Goal: Task Accomplishment & Management: Use online tool/utility

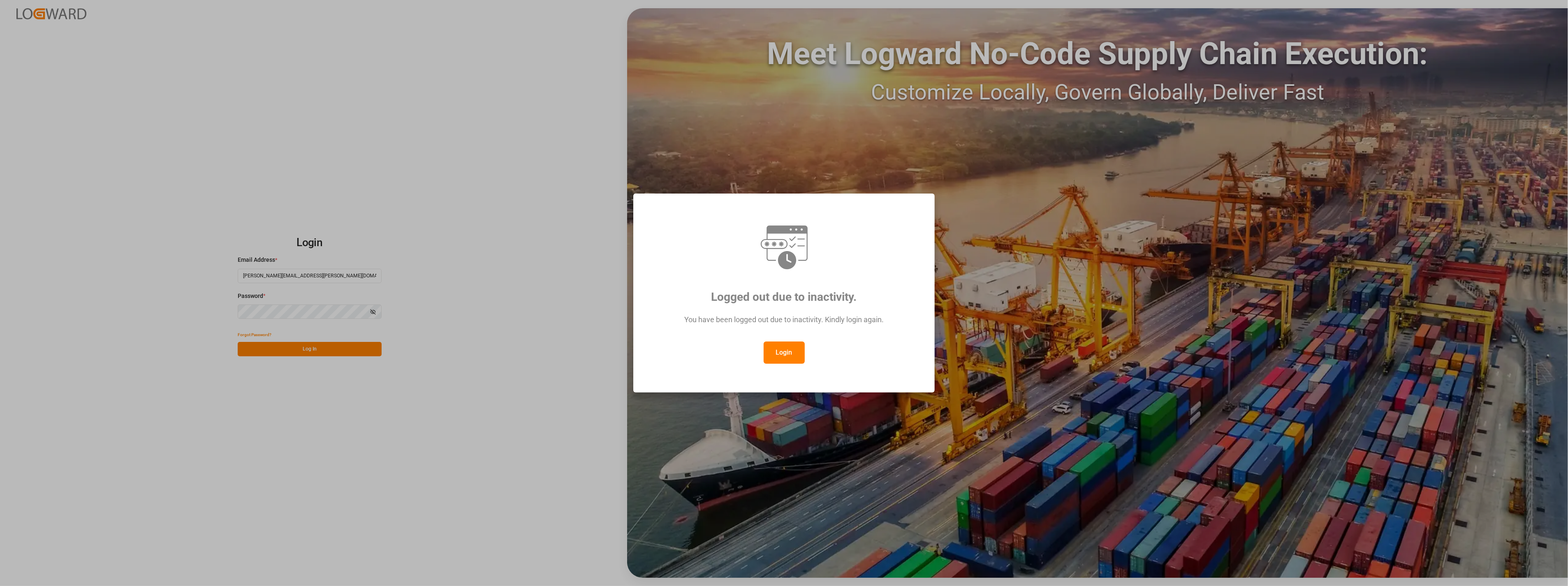
click at [776, 351] on button "Login" at bounding box center [784, 353] width 41 height 22
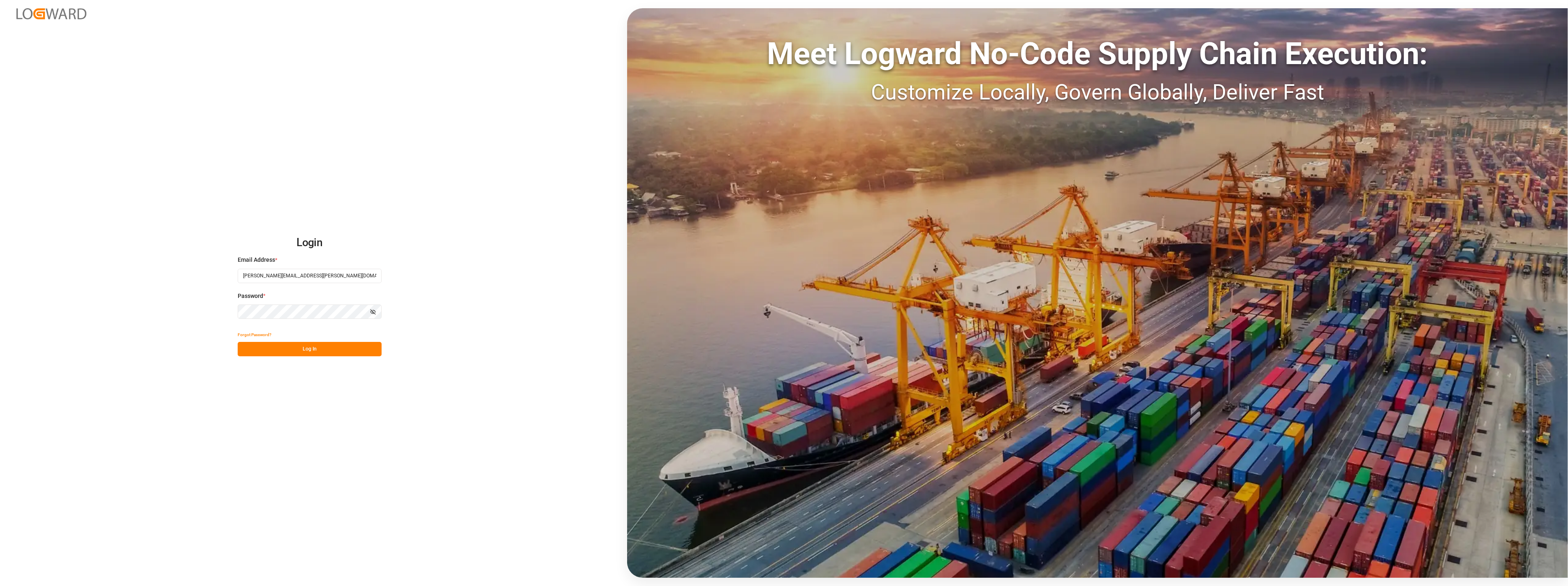
click at [341, 344] on button "Log In" at bounding box center [310, 349] width 144 height 14
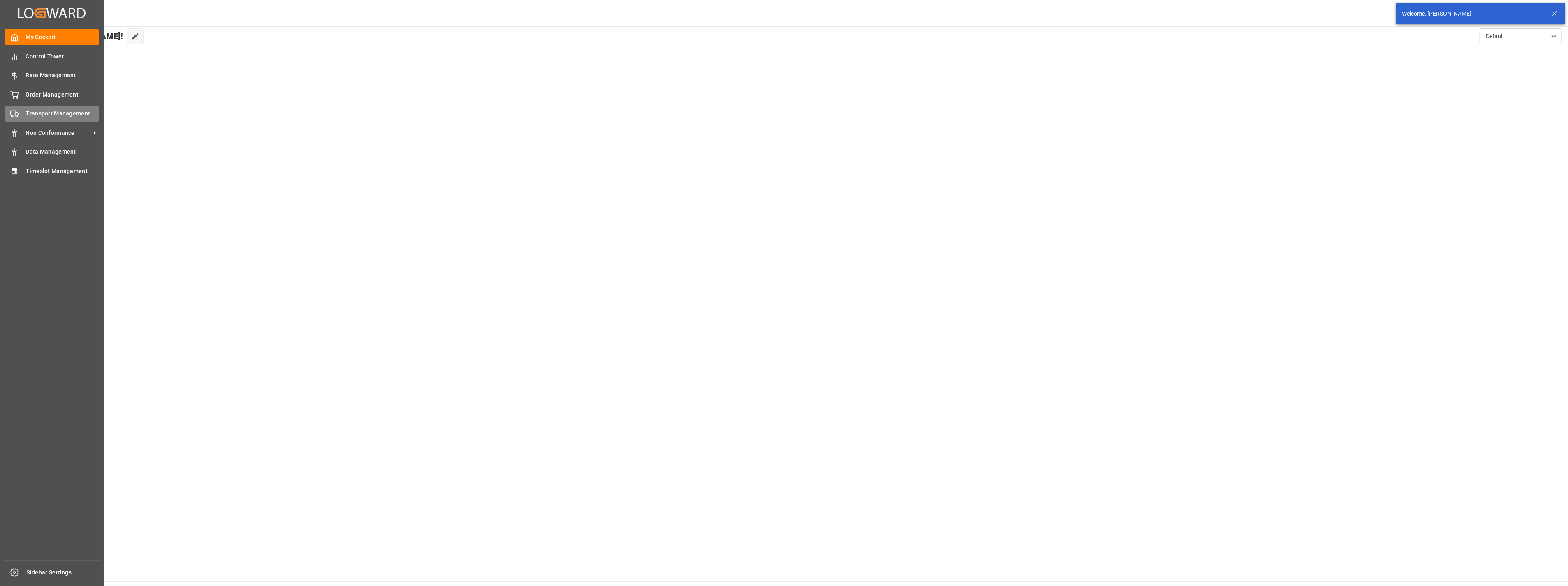
click at [51, 114] on span "Transport Management" at bounding box center [62, 114] width 73 height 9
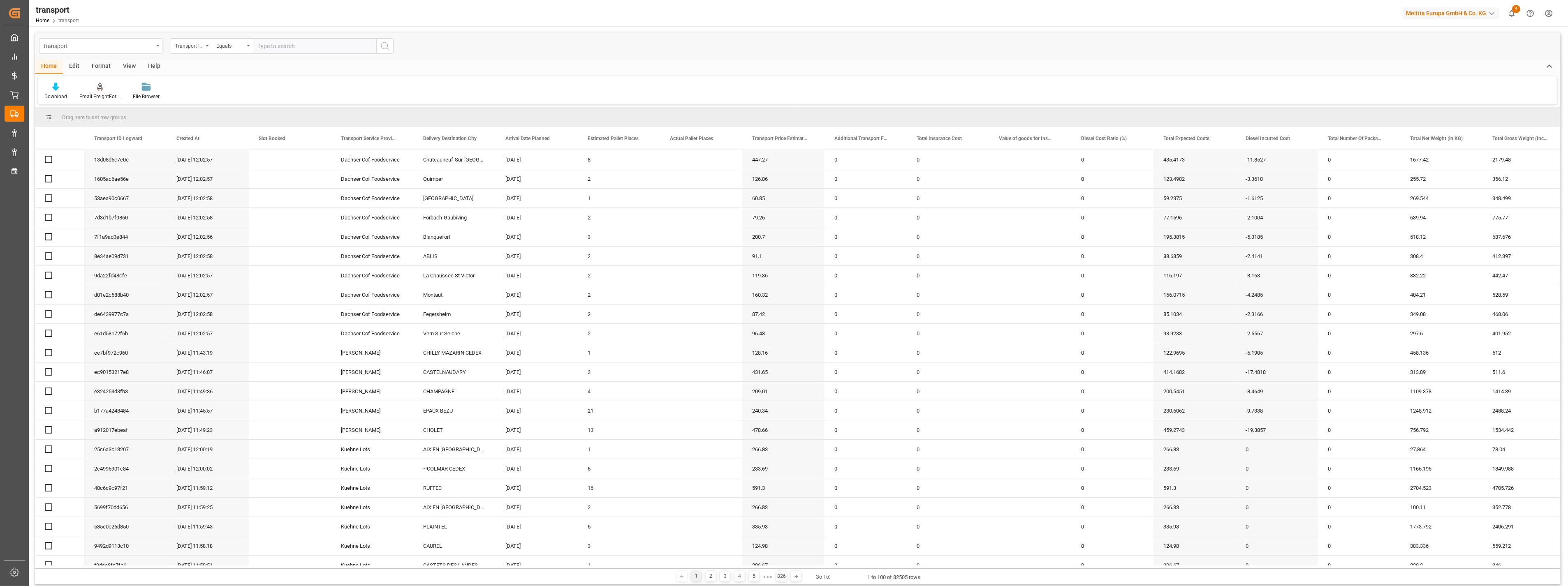
click at [156, 44] on div "transport" at bounding box center [100, 46] width 123 height 15
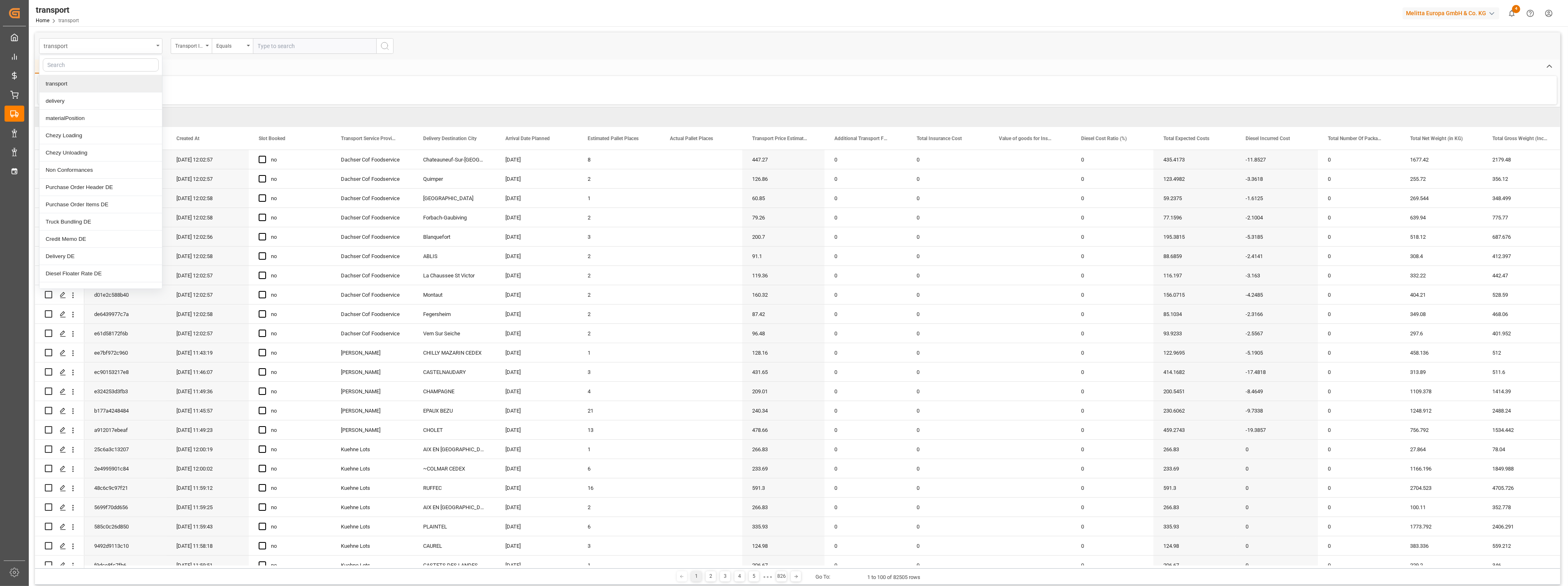
click at [153, 46] on div "transport" at bounding box center [98, 45] width 110 height 10
click at [101, 50] on div "transport" at bounding box center [98, 45] width 110 height 10
click at [66, 100] on div "delivery" at bounding box center [101, 101] width 123 height 17
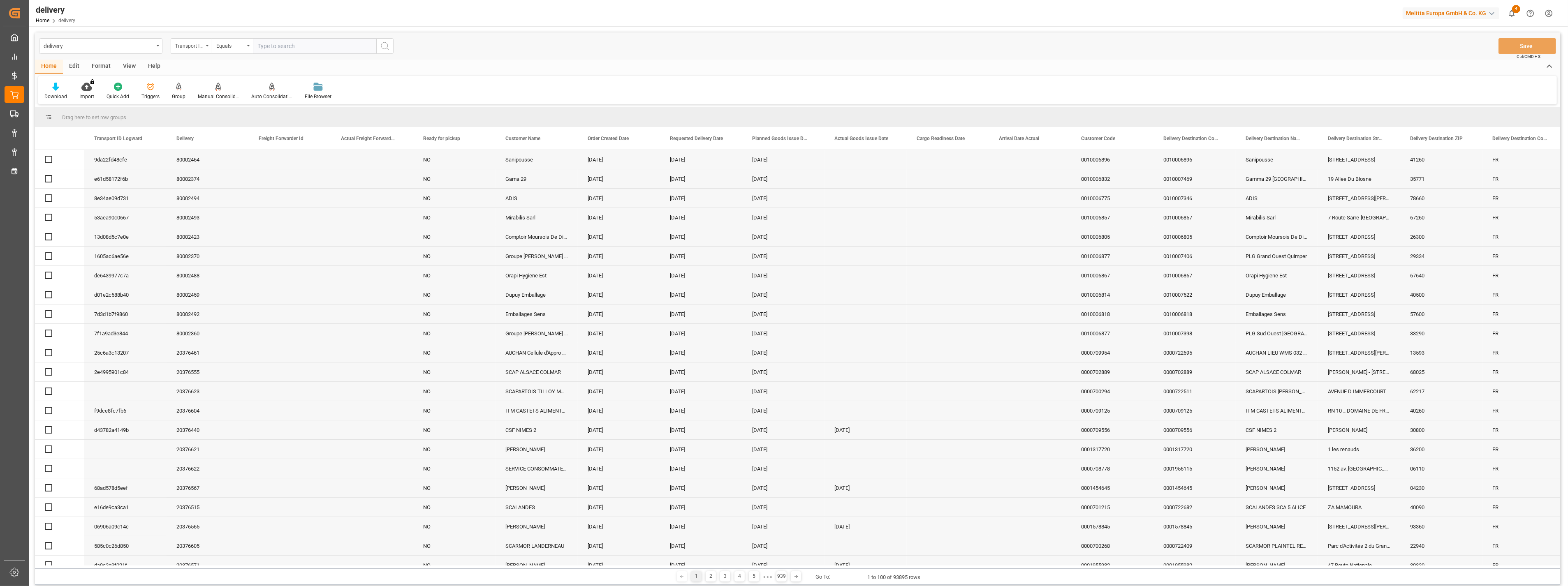
click at [207, 45] on icon "open menu" at bounding box center [207, 46] width 3 height 1
click at [213, 63] on input "text" at bounding box center [232, 65] width 116 height 13
type input "de"
click at [217, 80] on div "Delivery" at bounding box center [232, 84] width 123 height 17
click at [298, 48] on input "text" at bounding box center [314, 46] width 123 height 15
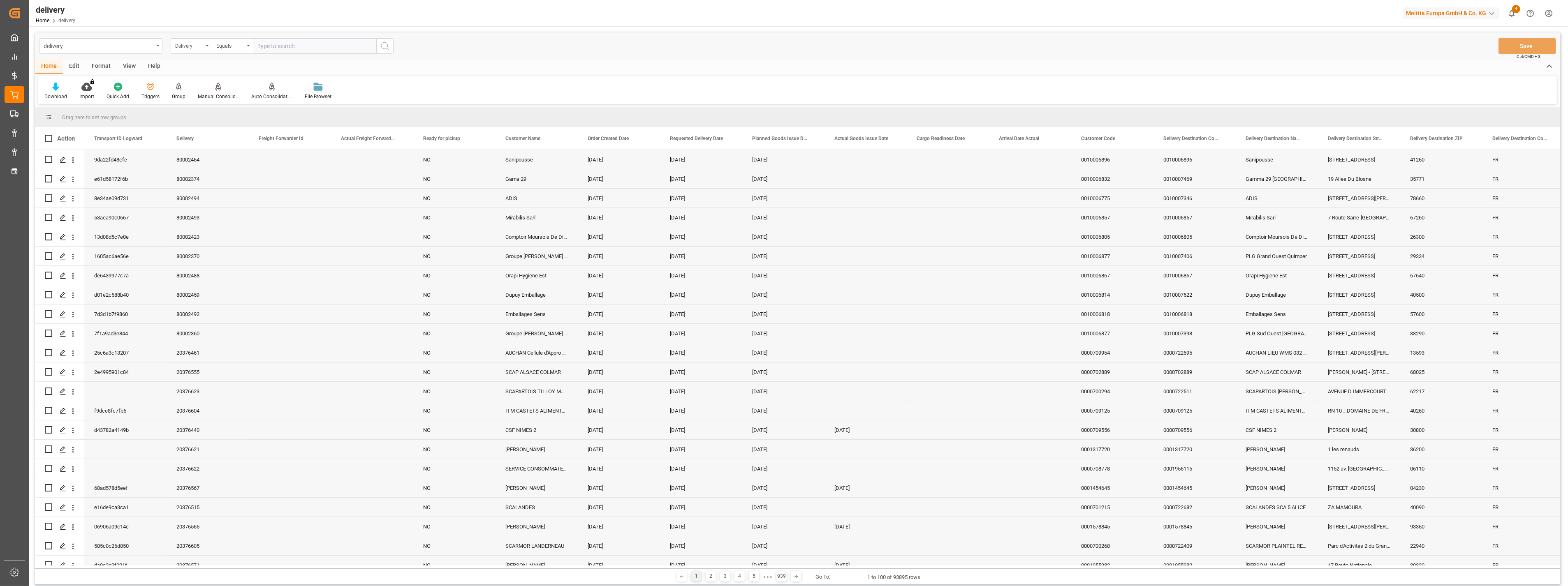
paste input "80002336"
type input "80002336"
click at [385, 42] on icon "search button" at bounding box center [384, 46] width 10 height 10
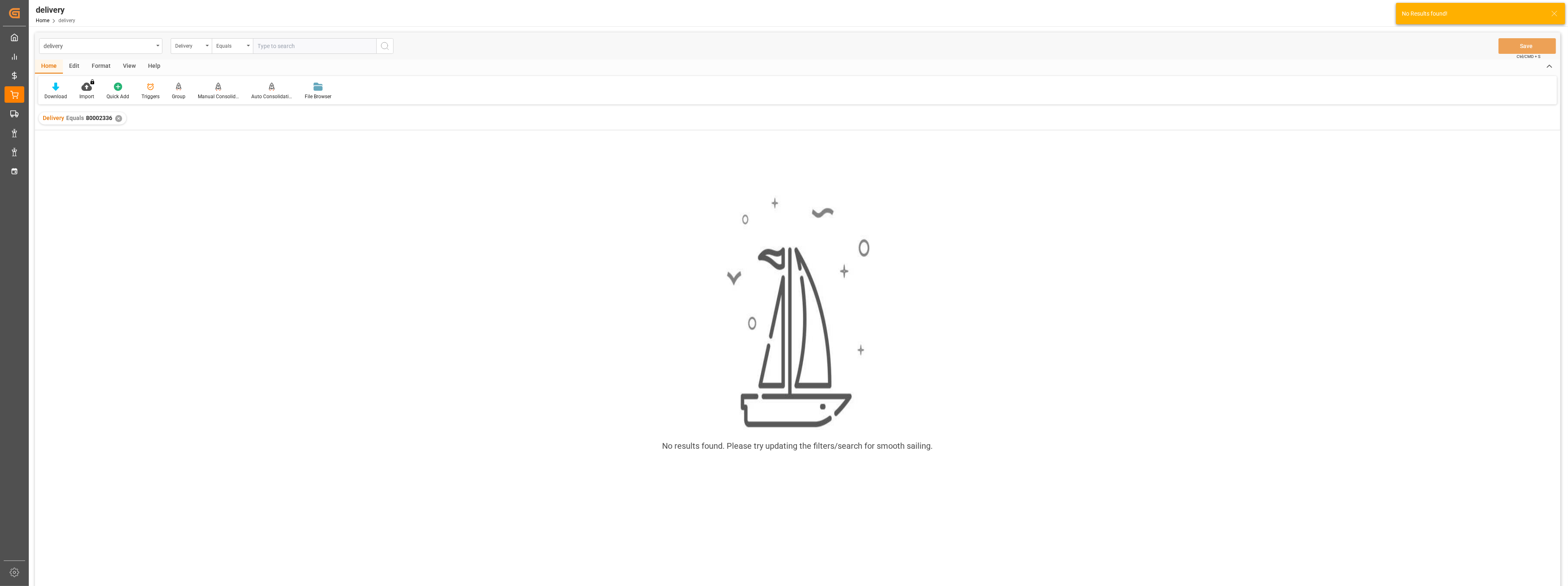
click at [283, 53] on input "text" at bounding box center [314, 46] width 123 height 15
paste input "80002336"
type input "80002336"
click at [380, 44] on icon "search button" at bounding box center [384, 46] width 10 height 10
click at [116, 119] on div "✕" at bounding box center [118, 118] width 7 height 7
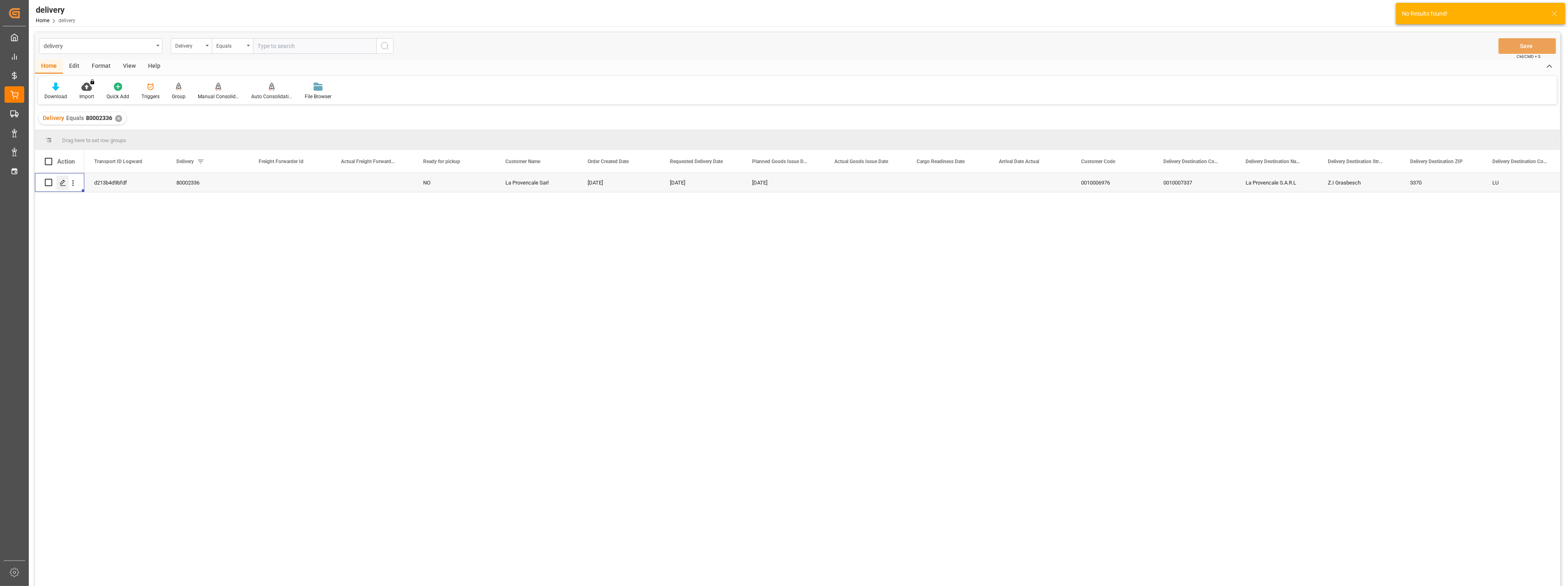
click at [63, 185] on icon "Press SPACE to select this row." at bounding box center [63, 183] width 7 height 7
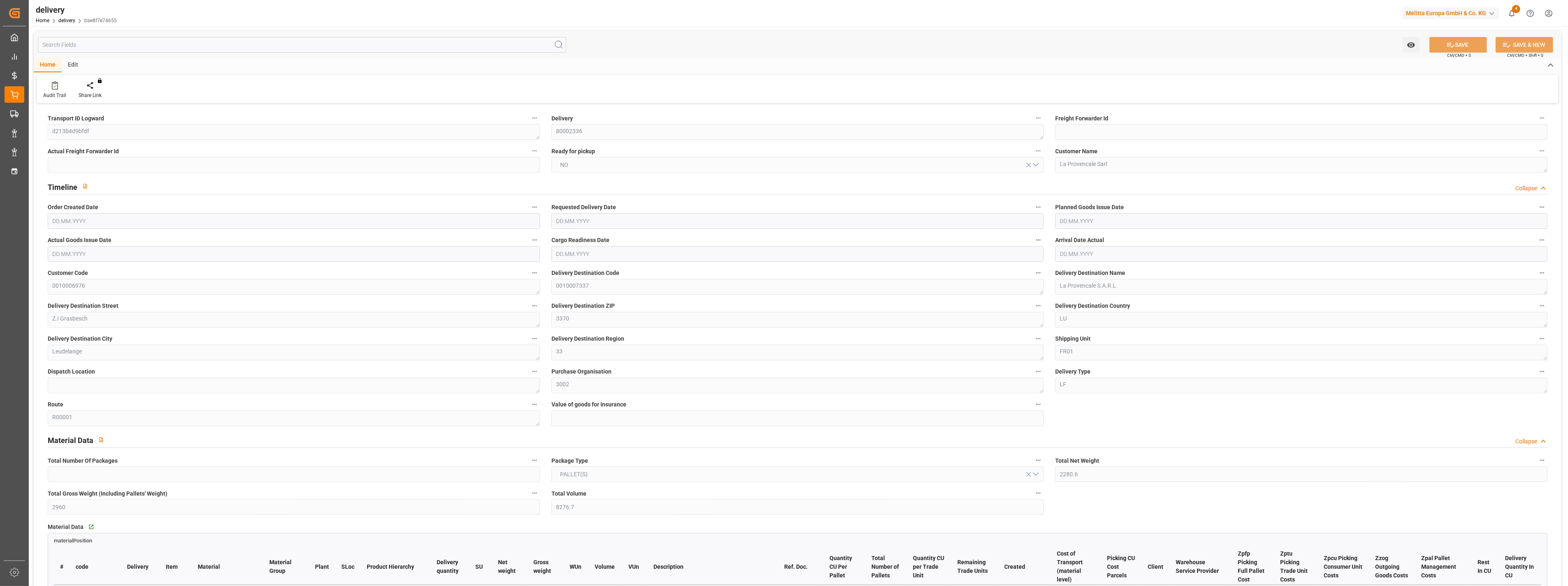
type input "2280.6"
type input "2960"
type input "8276.7"
type input "0"
type input "10"
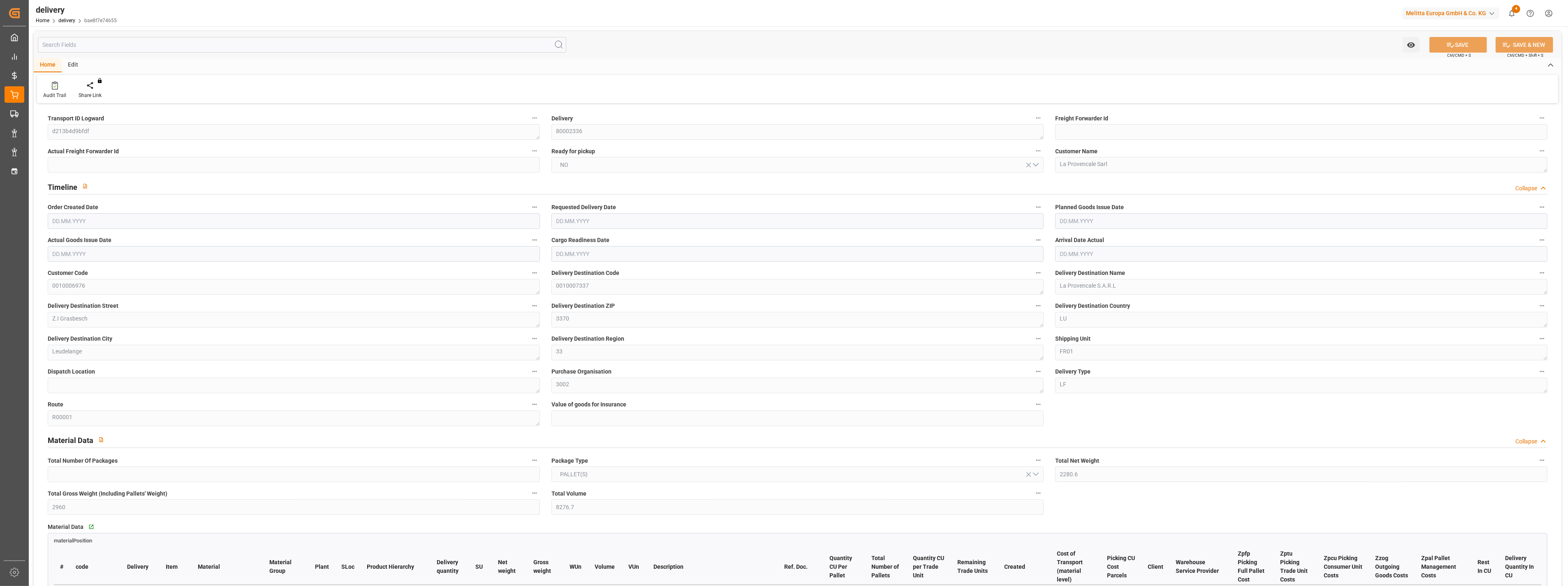
type input "10"
type input "5"
type input "0"
type input "-5.9532"
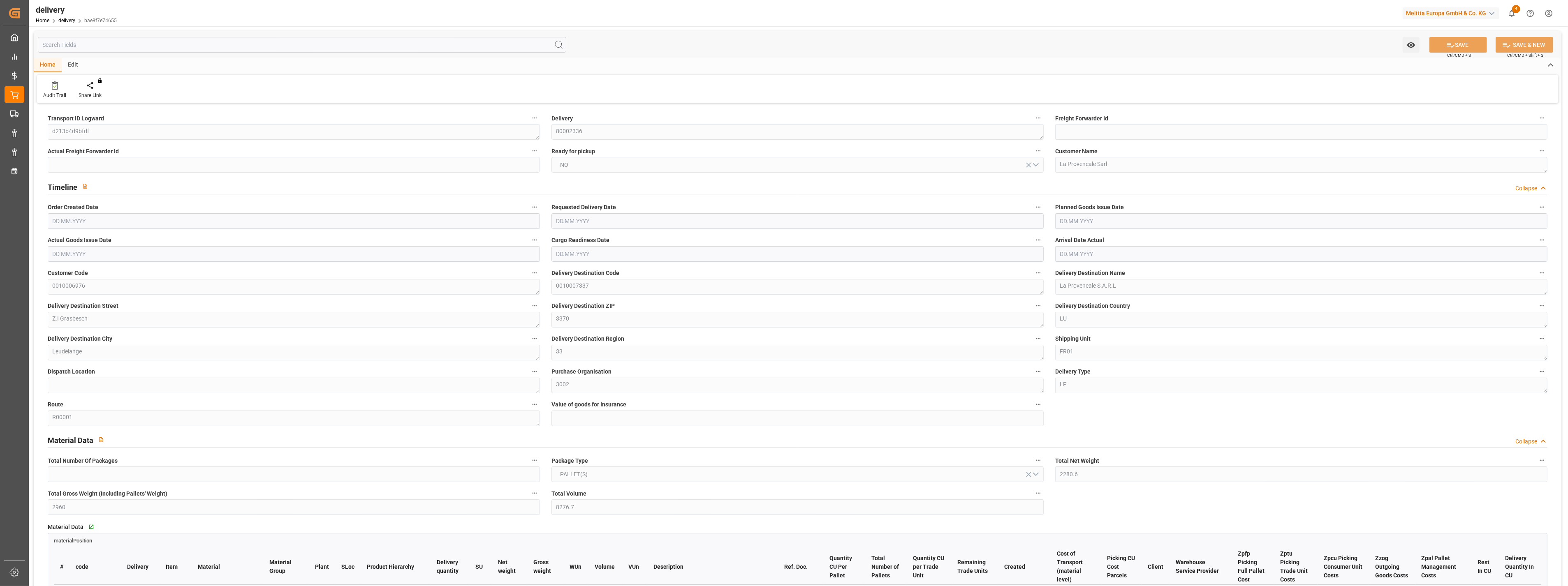
type input "224.65"
type input "218.6968"
type input "24.5"
type input "0"
type input "1.5"
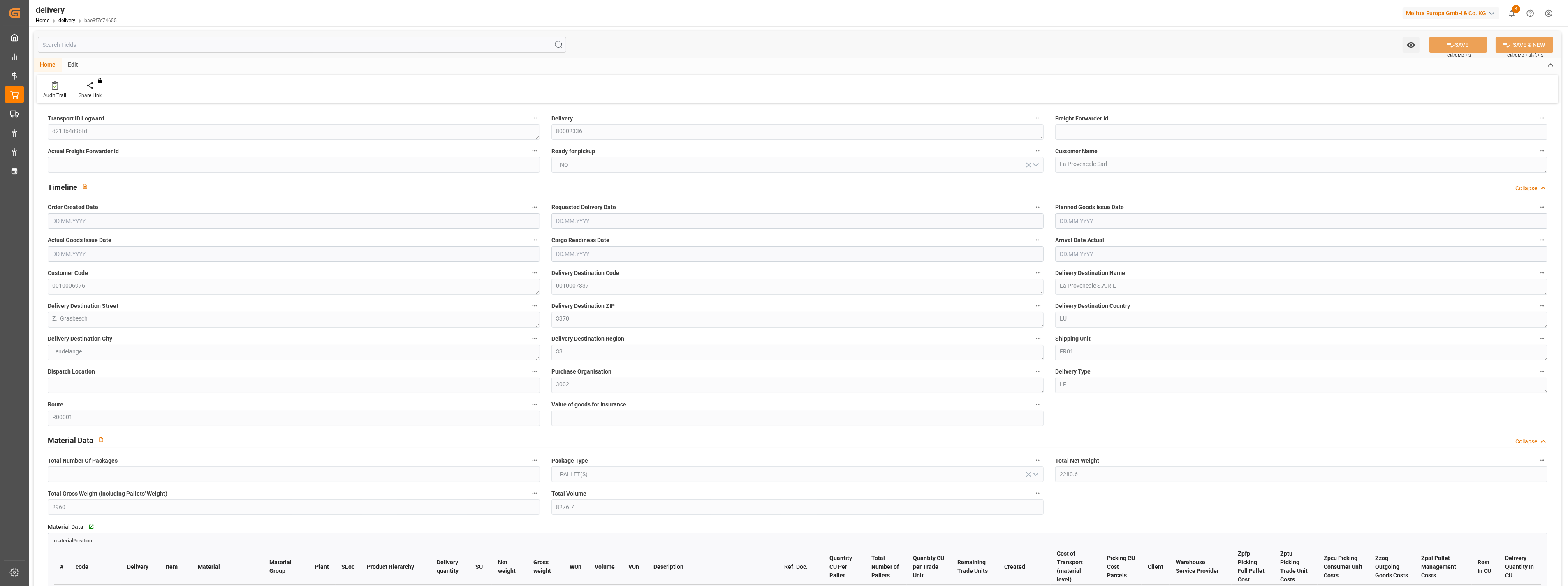
type input "1.3"
type input "0"
type input "15"
type input "2711.1"
type input "101"
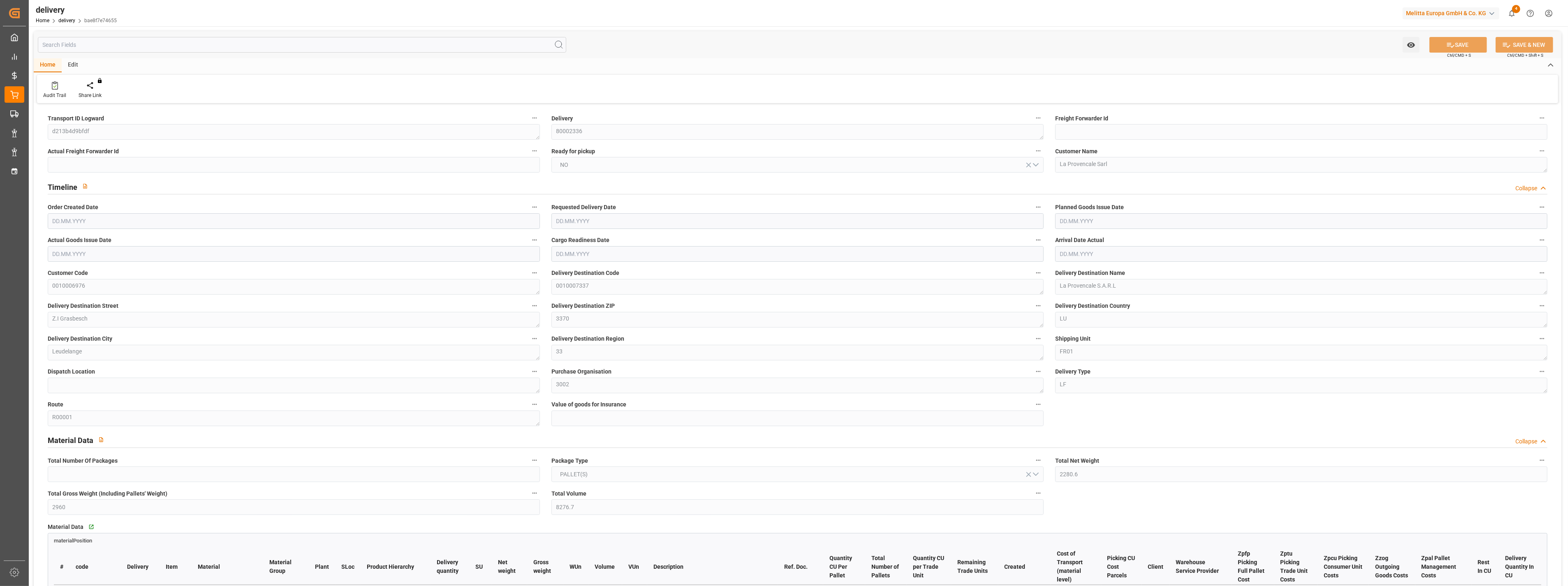
type input "0"
type input "[DATE]"
type input "[DATE] 10:11"
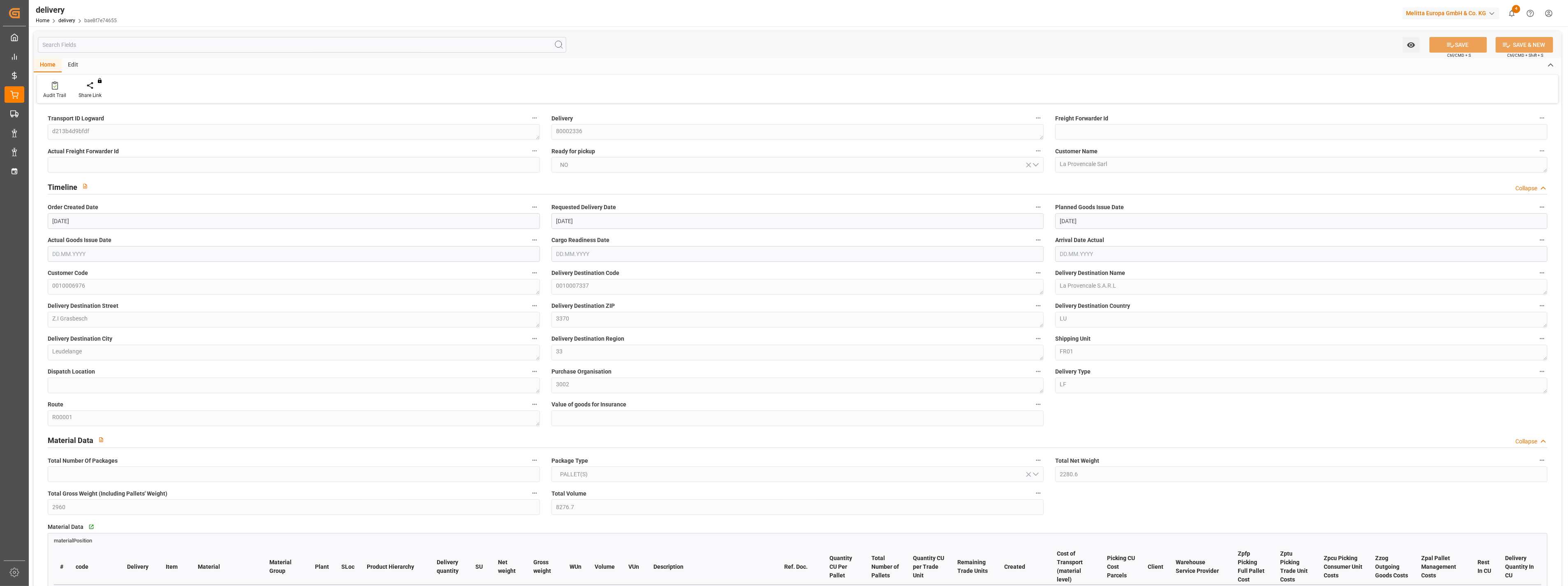
click at [717, 308] on label "Delivery Destination ZIP" at bounding box center [797, 306] width 492 height 11
click at [1033, 308] on button "Delivery Destination ZIP" at bounding box center [1039, 306] width 11 height 11
click at [1115, 227] on div at bounding box center [784, 293] width 1568 height 586
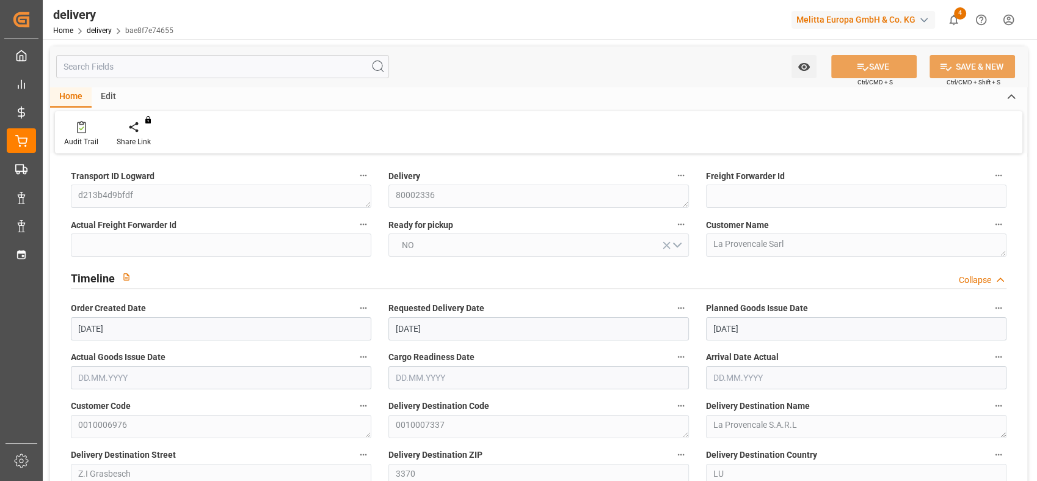
scroll to position [68, 0]
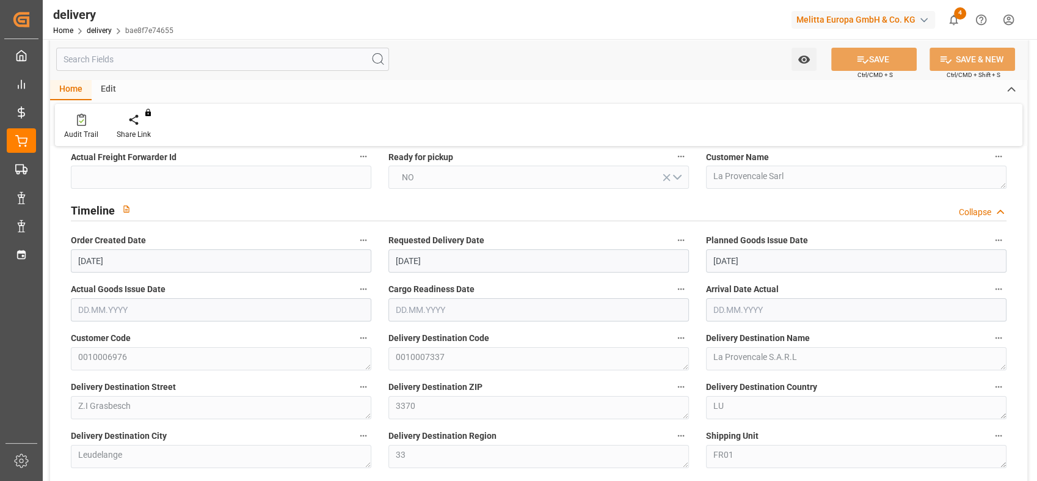
click at [701, 263] on div "Planned Goods Issue Date [DATE]" at bounding box center [857, 252] width 318 height 49
click at [705, 258] on div "Planned Goods Issue Date [DATE]" at bounding box center [857, 252] width 318 height 49
